Goal: Check status

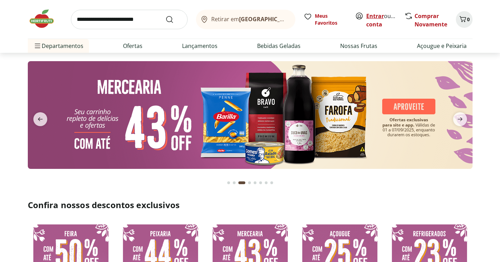
click at [366, 20] on link "Entrar" at bounding box center [375, 16] width 18 height 8
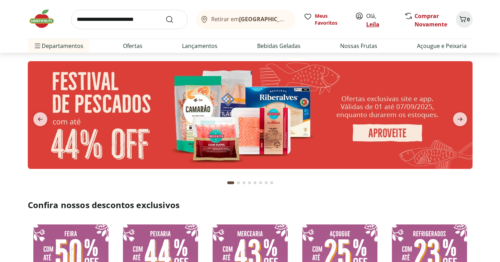
click at [366, 28] on link "Leila" at bounding box center [372, 24] width 13 height 8
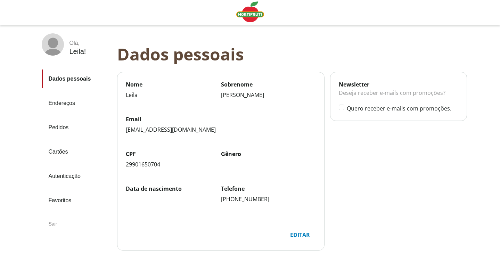
click at [57, 125] on link "Pedidos" at bounding box center [77, 127] width 70 height 19
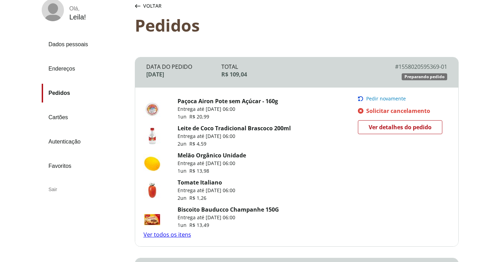
scroll to position [32, 0]
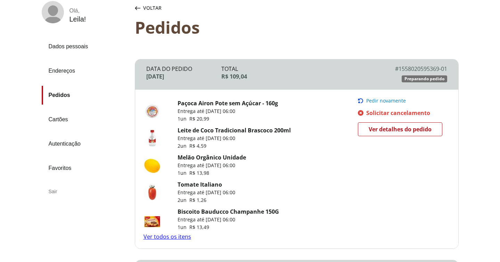
click at [163, 233] on link "Ver todos os itens" at bounding box center [167, 237] width 48 height 8
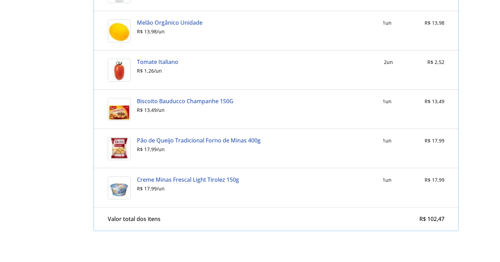
scroll to position [391, 0]
